Goal: Obtain resource: Download file/media

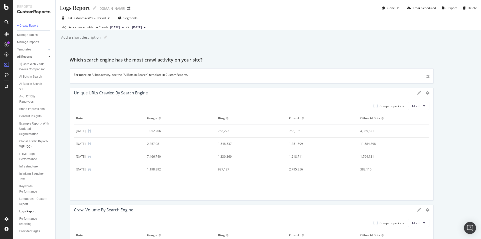
scroll to position [447, 0]
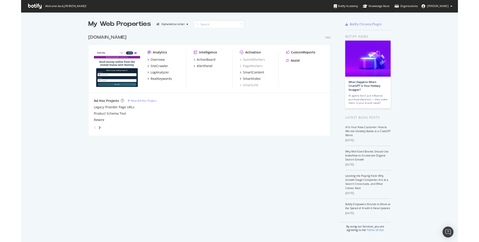
scroll to position [4, 4]
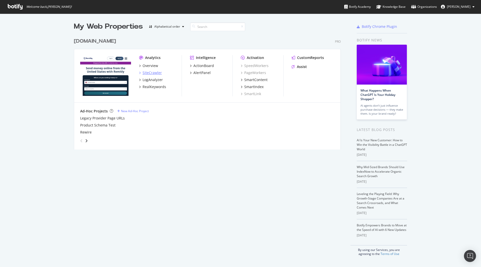
click at [147, 71] on div "SiteCrawler" at bounding box center [152, 72] width 19 height 5
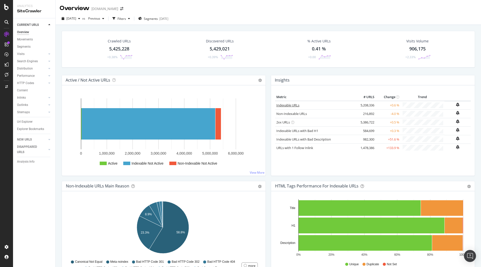
click at [288, 103] on link "Indexable URLs" at bounding box center [288, 105] width 23 height 5
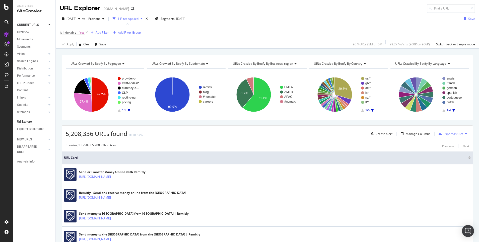
click at [98, 33] on div "Add Filter" at bounding box center [102, 32] width 13 height 4
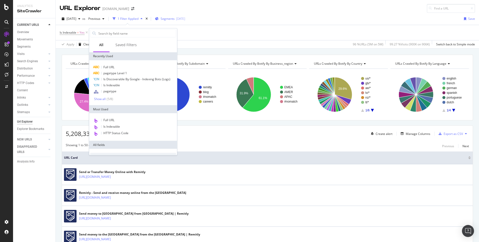
click at [177, 15] on div "Segments [DATE]" at bounding box center [170, 19] width 30 height 8
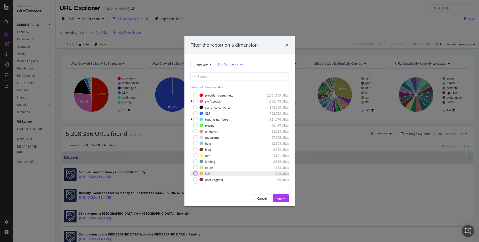
click at [197, 174] on div "modal" at bounding box center [195, 174] width 4 height 4
click at [279, 197] on div "Apply" at bounding box center [281, 198] width 8 height 4
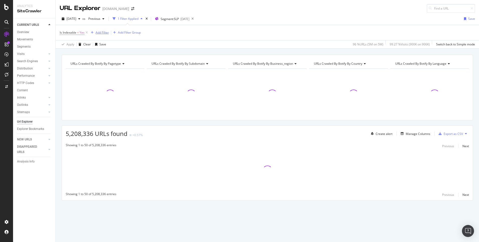
click at [101, 32] on div "Add Filter" at bounding box center [102, 32] width 13 height 4
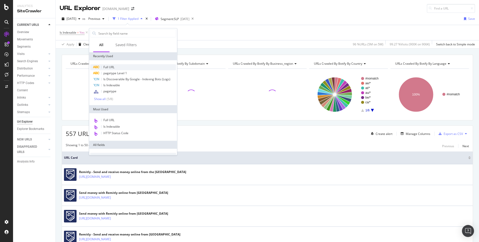
click at [112, 67] on span "Full URL" at bounding box center [108, 67] width 11 height 4
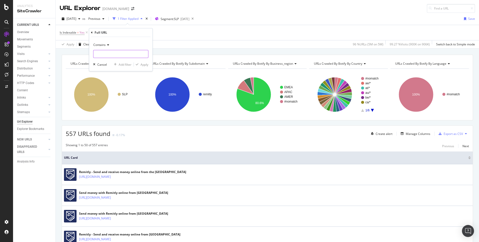
click at [107, 54] on input "text" at bounding box center [120, 54] width 55 height 8
type input "/en/"
click at [144, 65] on div "Apply" at bounding box center [144, 64] width 8 height 4
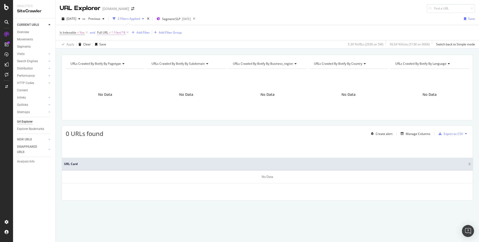
click at [113, 34] on span "^.*/en/.*$" at bounding box center [118, 32] width 14 height 7
click at [108, 63] on div "Cancel" at bounding box center [111, 63] width 10 height 4
click at [127, 33] on icon at bounding box center [127, 32] width 4 height 5
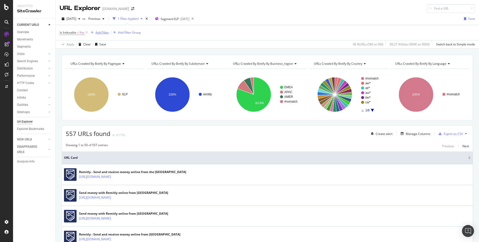
click at [102, 30] on div "Add Filter" at bounding box center [102, 32] width 13 height 4
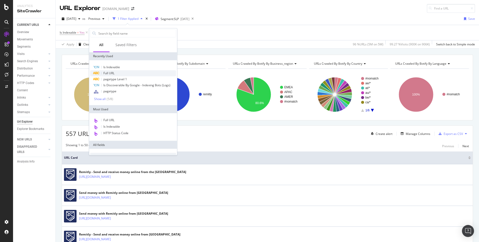
click at [107, 71] on span "Full URL" at bounding box center [108, 73] width 11 height 4
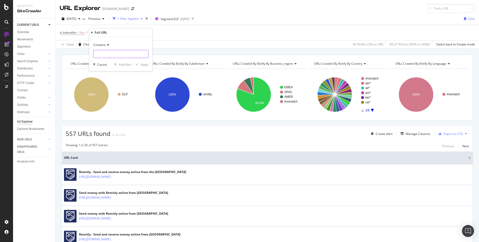
click at [106, 50] on input "text" at bounding box center [120, 54] width 55 height 8
type input "/en"
click at [146, 65] on div "Apply" at bounding box center [144, 64] width 8 height 4
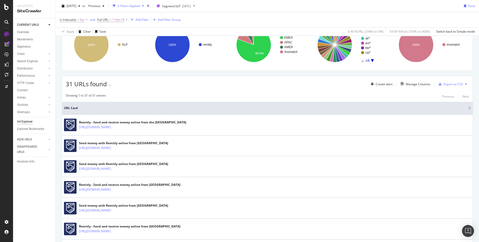
scroll to position [49, 0]
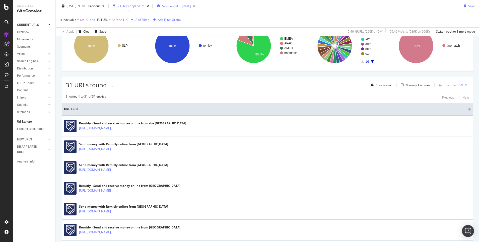
click at [165, 7] on button "Segment: SLP [DATE]" at bounding box center [172, 6] width 36 height 8
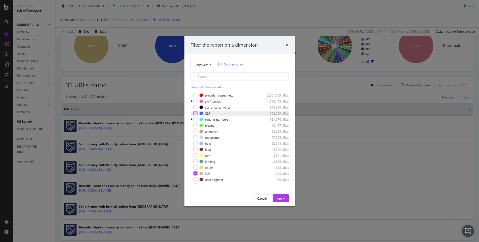
click at [196, 112] on div "modal" at bounding box center [195, 113] width 4 height 4
click at [195, 173] on icon "modal" at bounding box center [195, 173] width 2 height 3
drag, startPoint x: 279, startPoint y: 198, endPoint x: 252, endPoint y: 188, distance: 28.5
click at [279, 198] on div "Apply" at bounding box center [281, 198] width 8 height 4
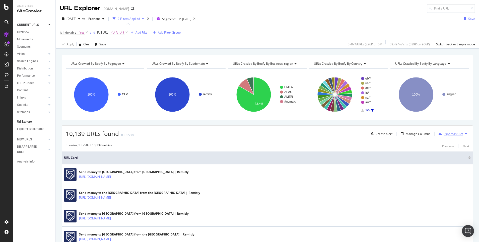
click at [453, 132] on div "Export as CSV" at bounding box center [452, 134] width 19 height 4
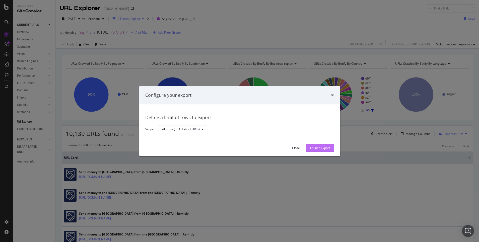
click at [327, 148] on div "Launch Export" at bounding box center [320, 148] width 20 height 4
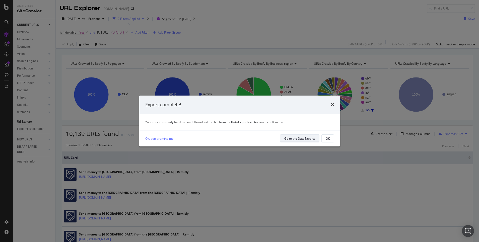
click at [302, 139] on div "Go to the DataExports" at bounding box center [299, 138] width 31 height 4
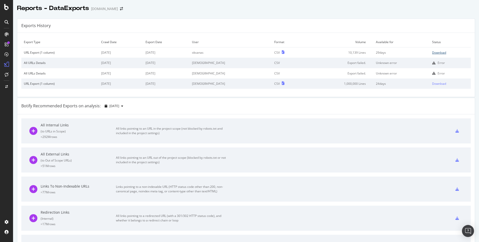
click at [432, 52] on div "Download" at bounding box center [439, 52] width 14 height 4
